Goal: Information Seeking & Learning: Learn about a topic

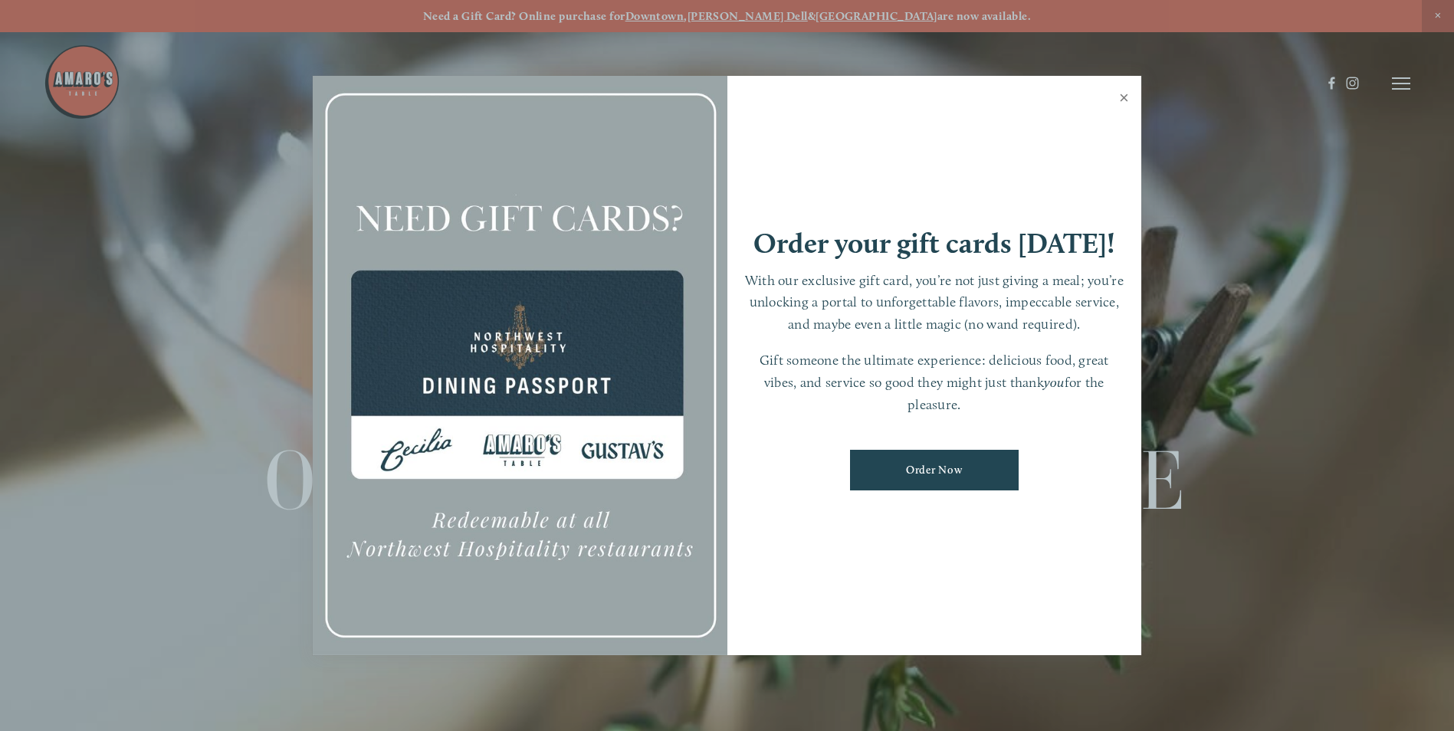
click at [1123, 100] on link "Close" at bounding box center [1124, 99] width 30 height 43
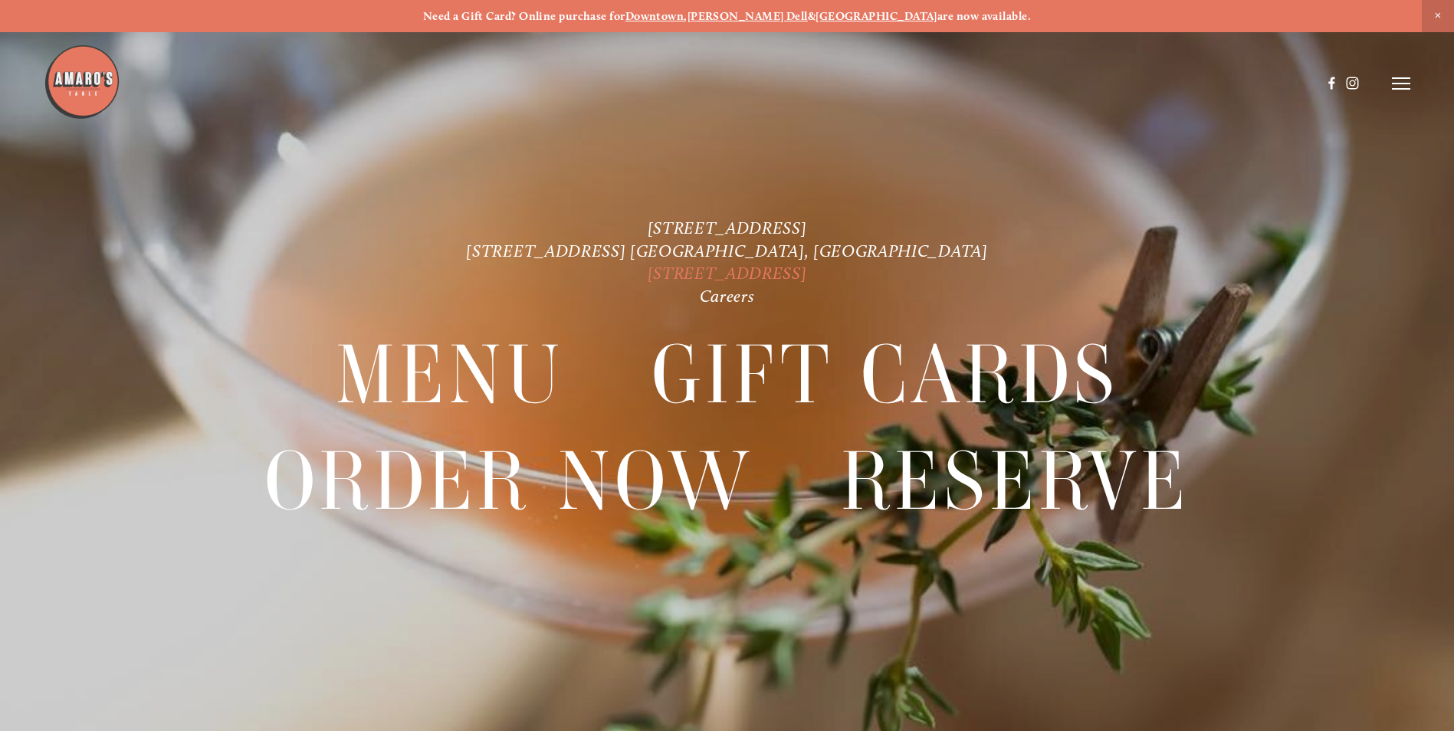
click at [702, 271] on link "[STREET_ADDRESS]" at bounding box center [727, 273] width 159 height 21
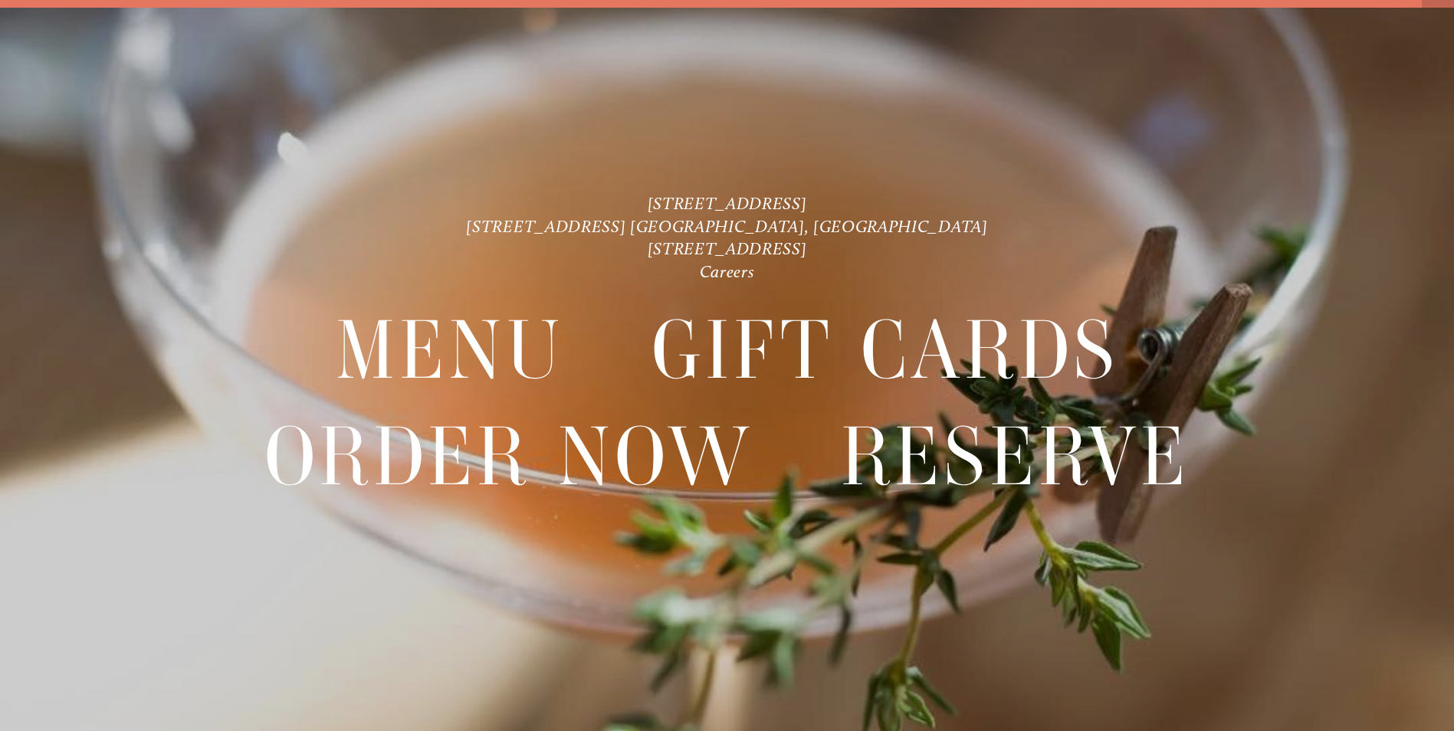
scroll to position [32, 0]
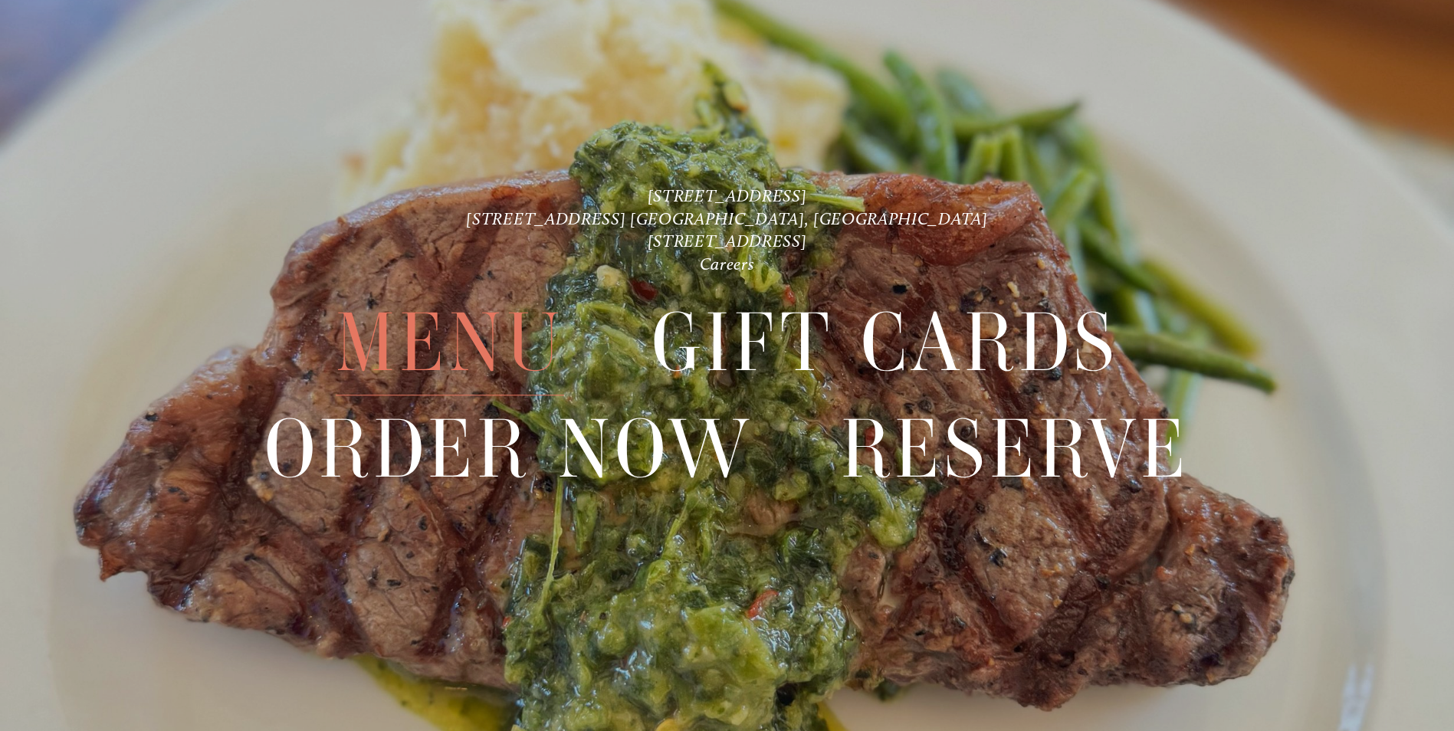
click at [472, 359] on span "Menu" at bounding box center [450, 342] width 228 height 105
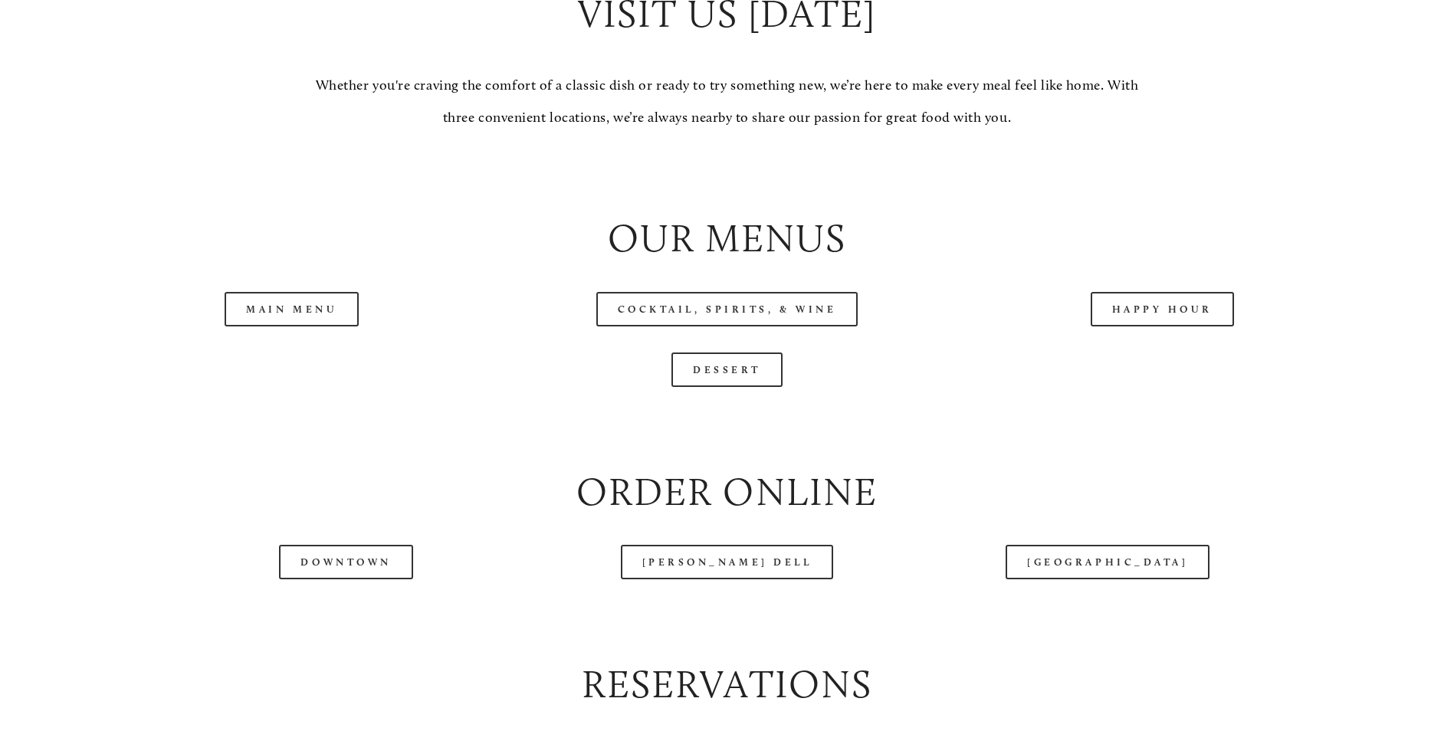
scroll to position [1609, 0]
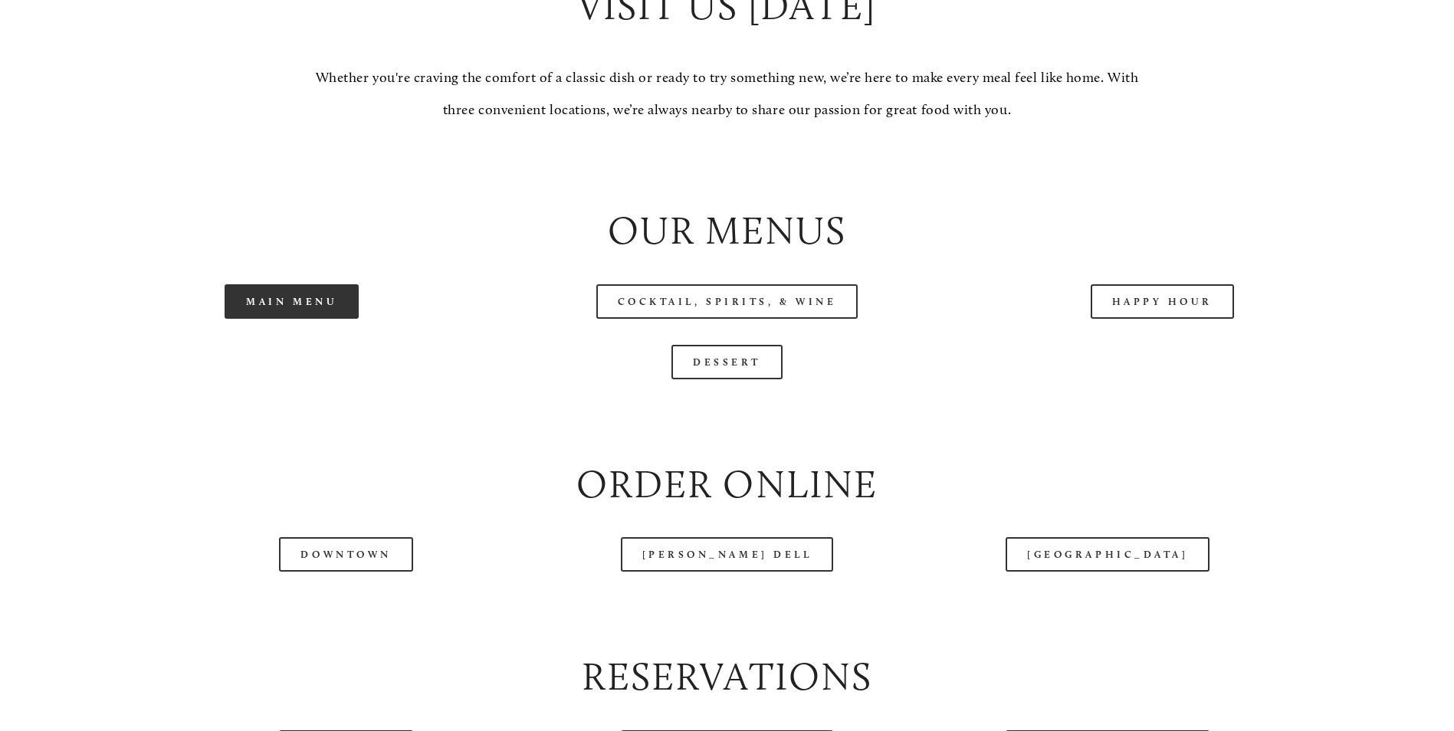
click at [312, 319] on link "Main Menu" at bounding box center [292, 301] width 134 height 34
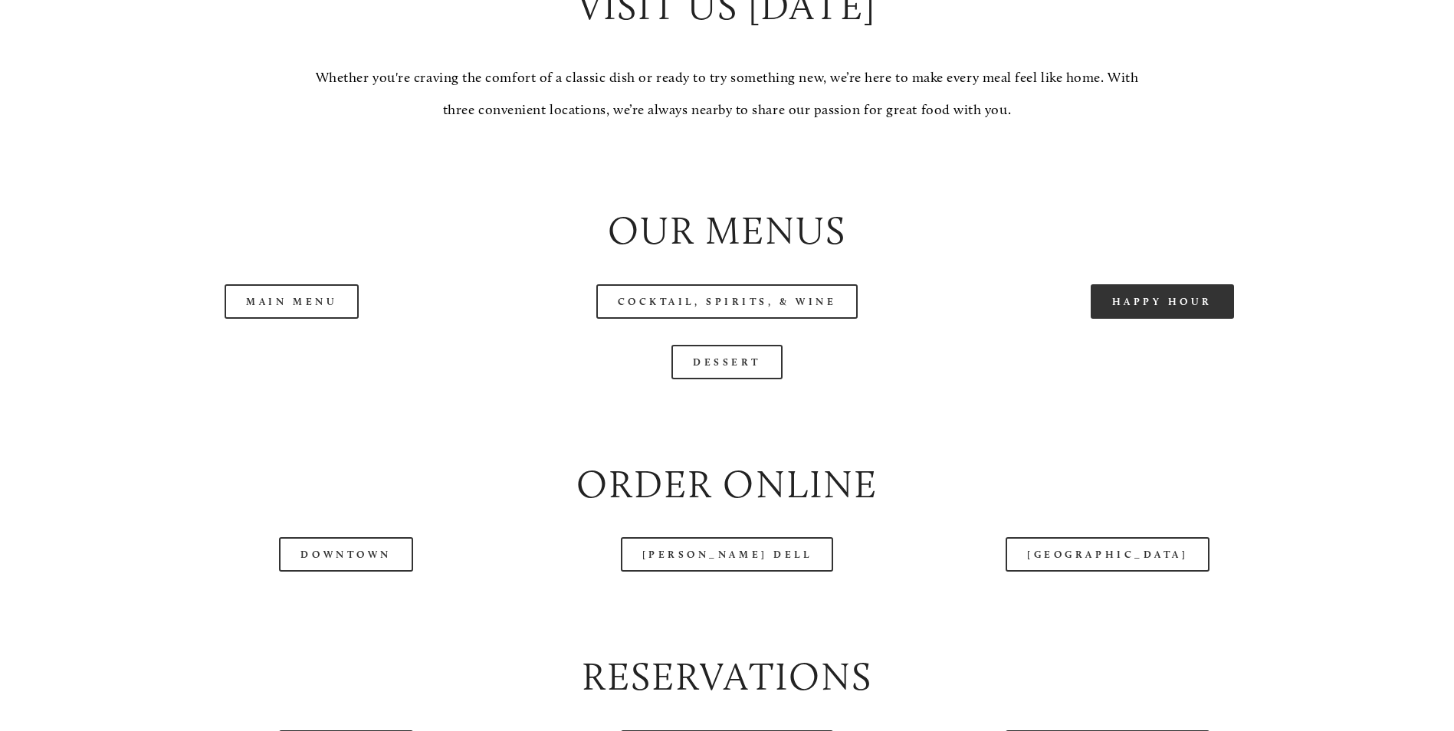
click at [1138, 319] on link "Happy Hour" at bounding box center [1162, 301] width 144 height 34
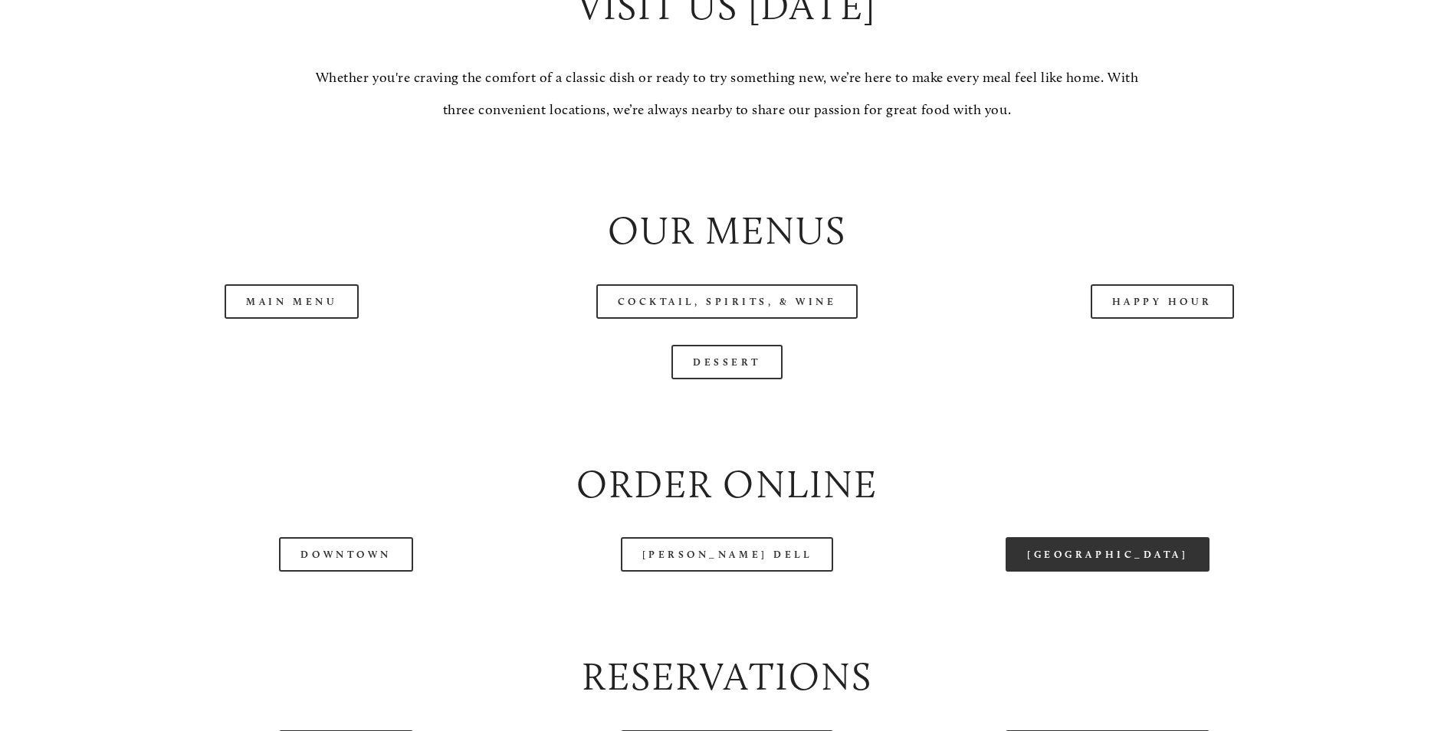
click at [1097, 572] on link "[GEOGRAPHIC_DATA]" at bounding box center [1107, 554] width 204 height 34
